Goal: Browse casually

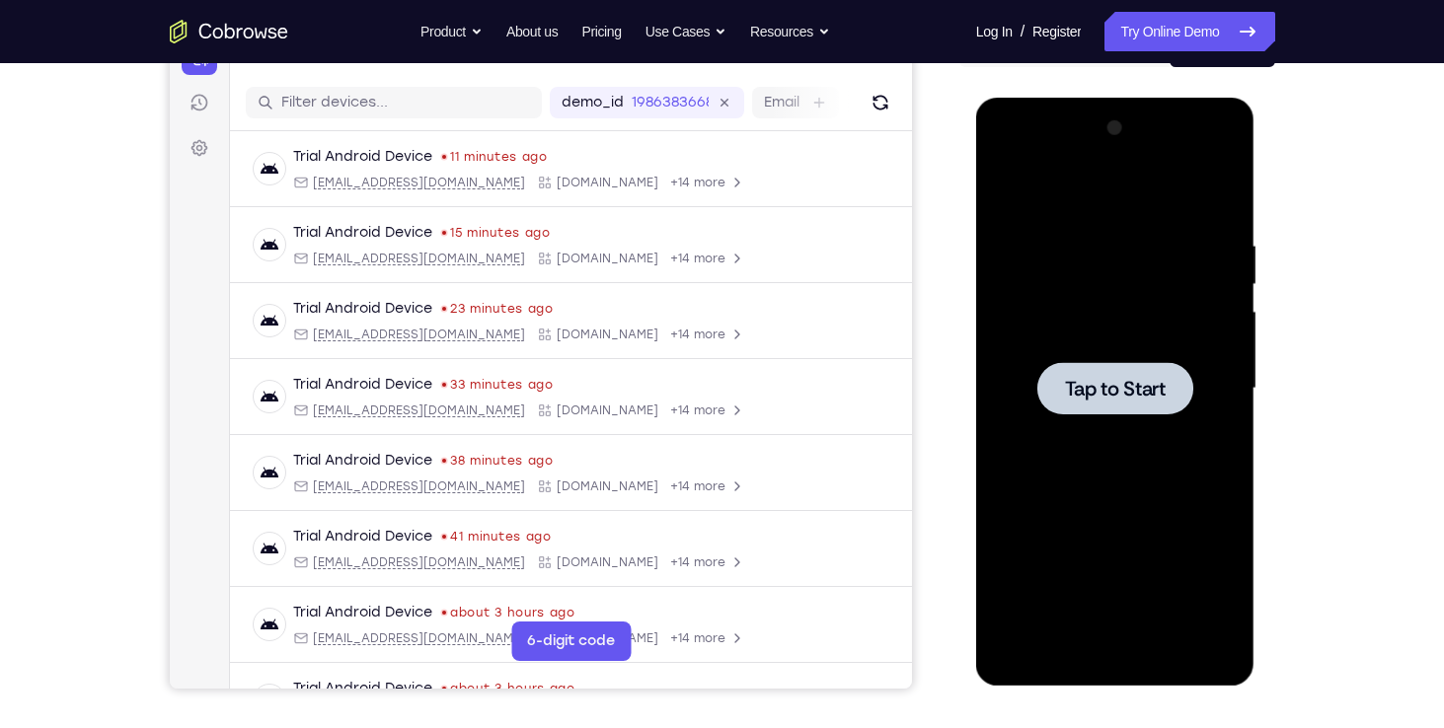
click at [1058, 388] on div at bounding box center [1115, 388] width 156 height 52
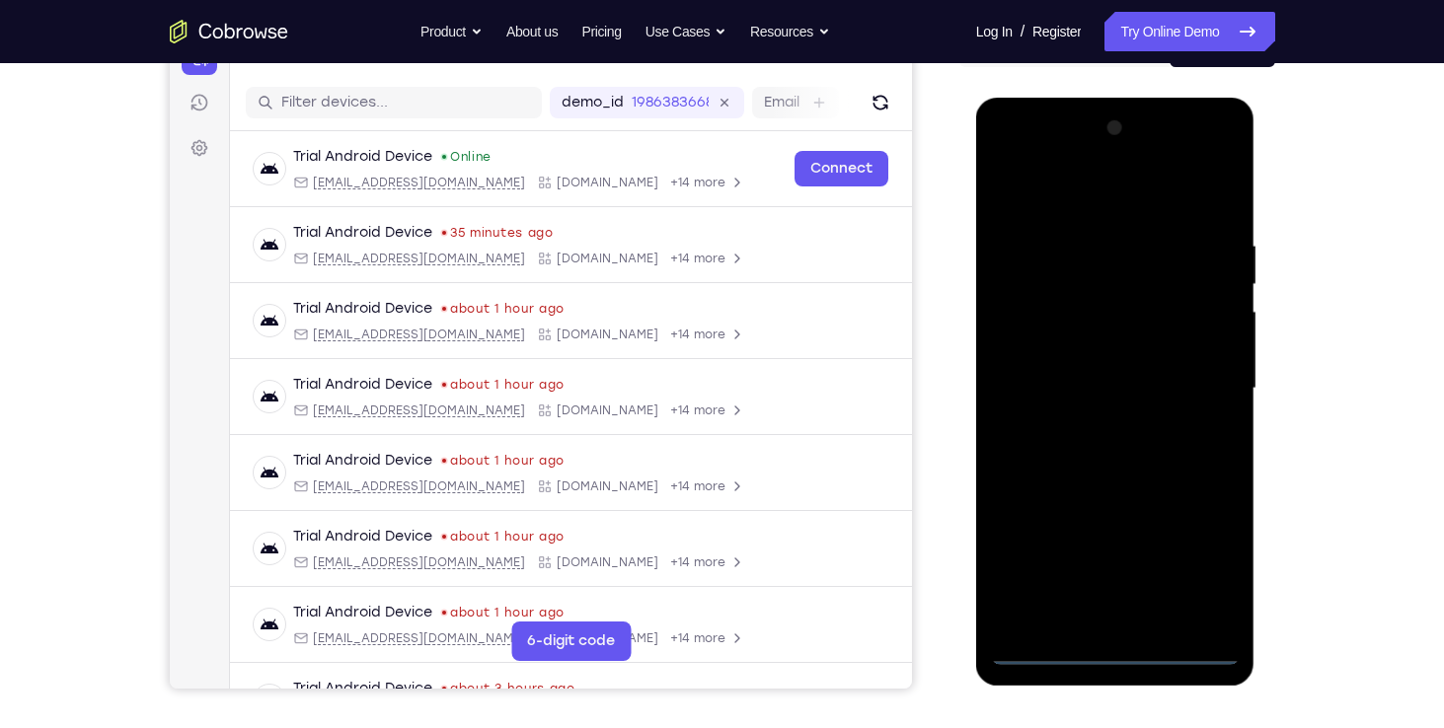
click at [1113, 654] on div at bounding box center [1115, 388] width 249 height 553
click at [1194, 560] on div at bounding box center [1115, 388] width 249 height 553
click at [1035, 150] on div at bounding box center [1115, 388] width 249 height 553
click at [1204, 373] on div at bounding box center [1115, 388] width 249 height 553
click at [1093, 430] on div at bounding box center [1115, 388] width 249 height 553
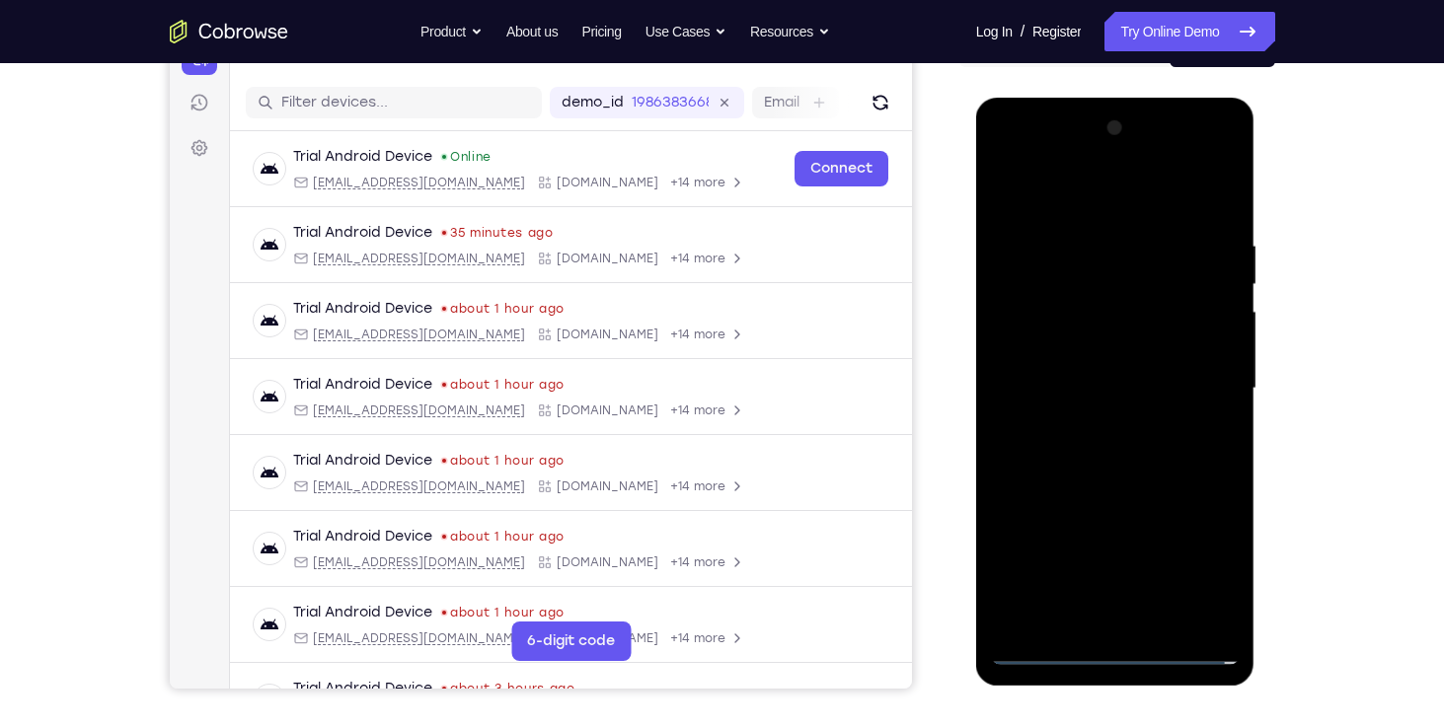
click at [1088, 360] on div at bounding box center [1115, 388] width 249 height 553
click at [1067, 347] on div at bounding box center [1115, 388] width 249 height 553
click at [1086, 385] on div at bounding box center [1115, 388] width 249 height 553
click at [1119, 453] on div at bounding box center [1115, 388] width 249 height 553
click at [1124, 436] on div at bounding box center [1115, 388] width 249 height 553
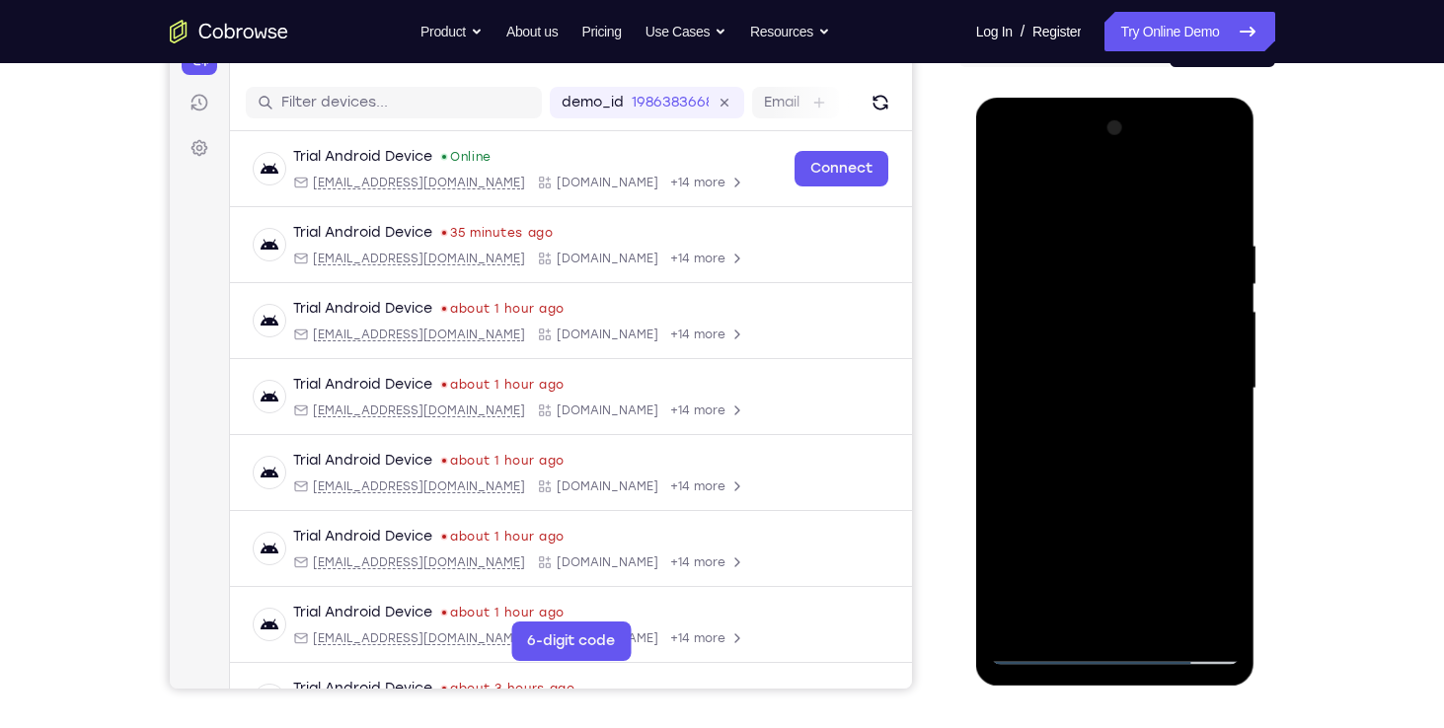
click at [1217, 210] on div at bounding box center [1115, 388] width 249 height 553
click at [1165, 617] on div at bounding box center [1115, 388] width 249 height 553
click at [1144, 495] on div at bounding box center [1115, 388] width 249 height 553
click at [1050, 362] on div at bounding box center [1115, 388] width 249 height 553
